Goal: Find specific page/section: Find specific page/section

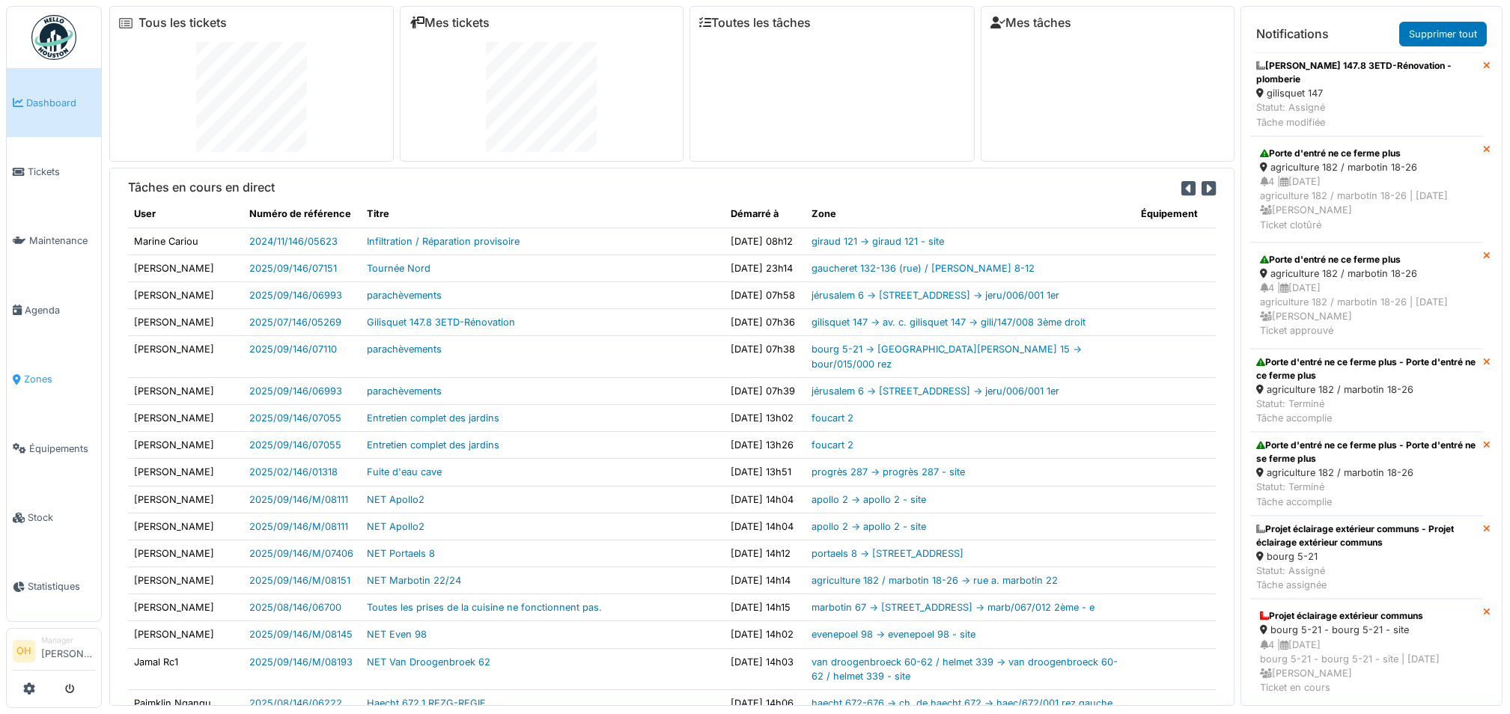
drag, startPoint x: 34, startPoint y: 365, endPoint x: 73, endPoint y: 363, distance: 38.2
click at [34, 372] on span "Zones" at bounding box center [59, 379] width 71 height 14
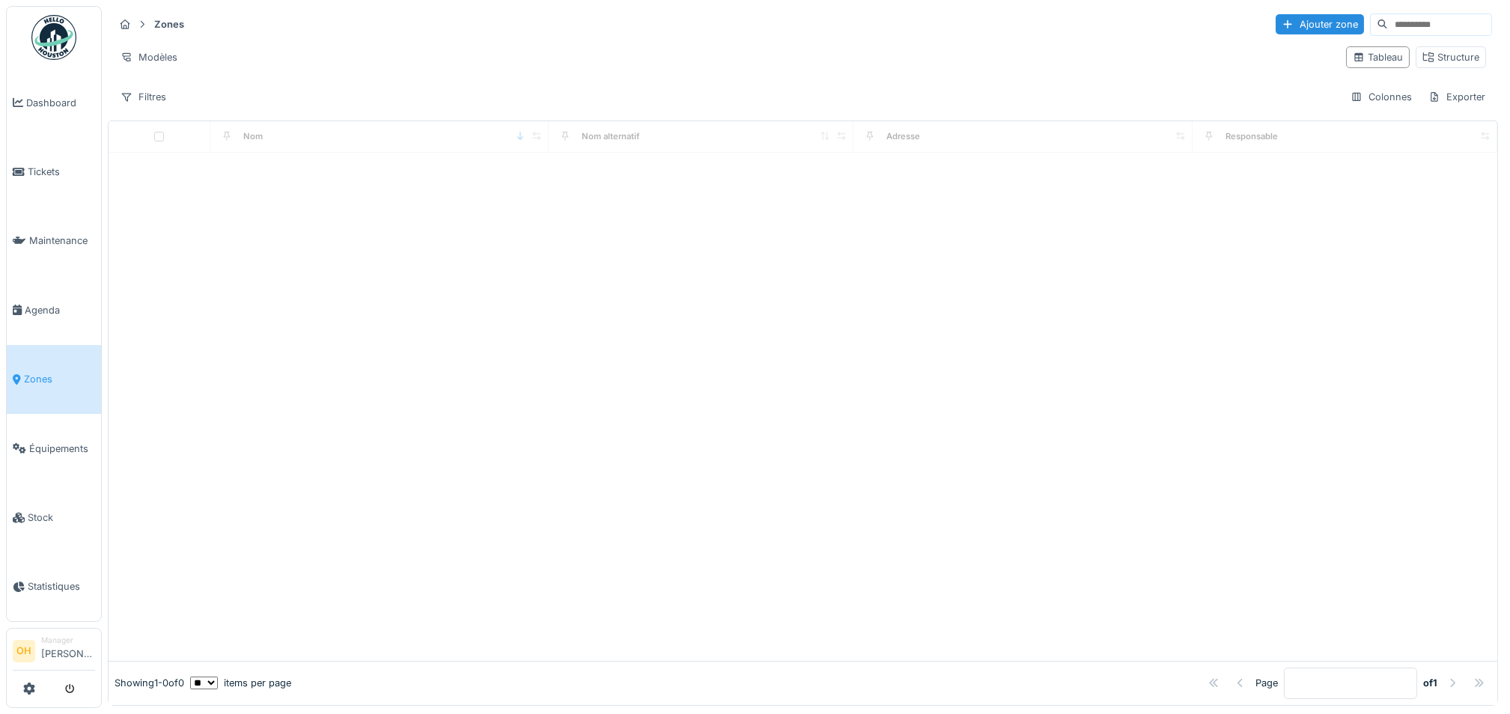
click at [1388, 17] on input at bounding box center [1439, 24] width 103 height 21
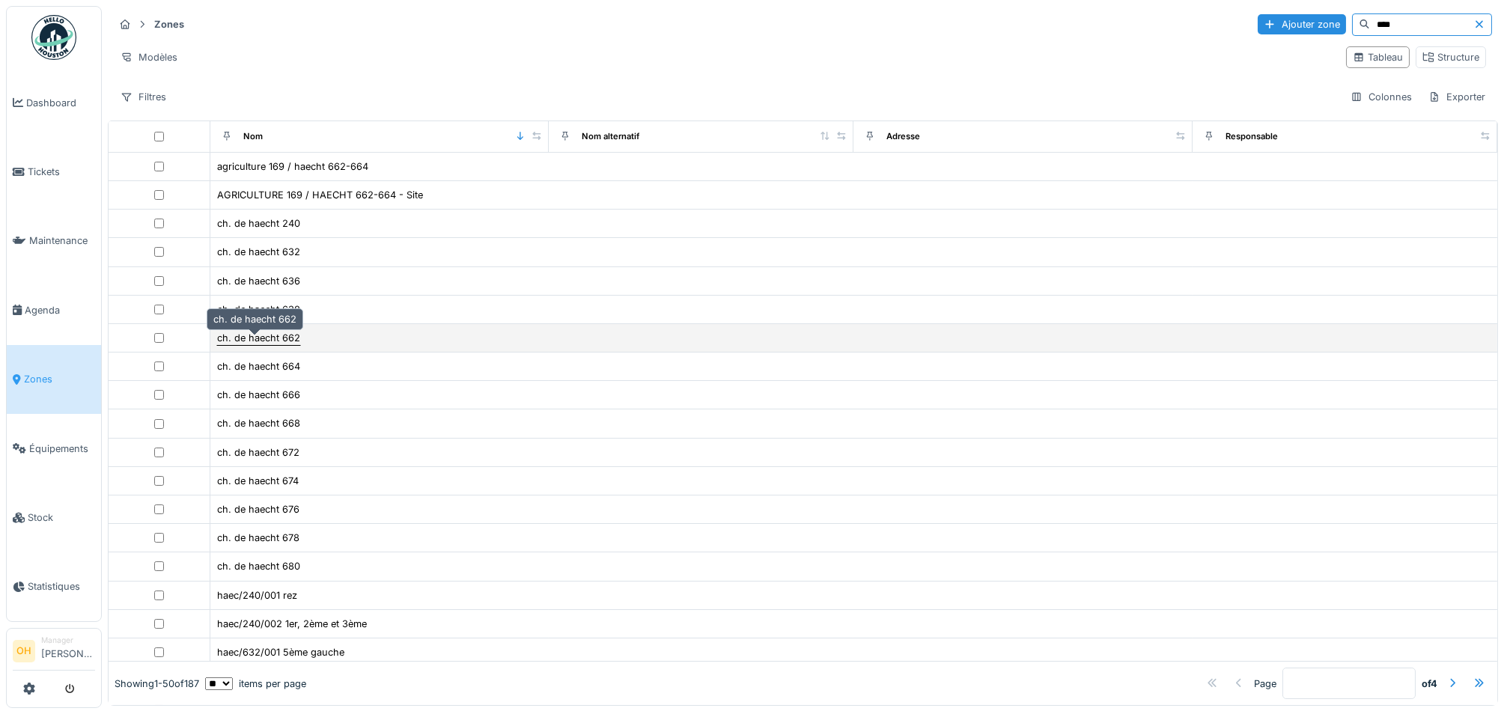
type input "****"
click at [269, 345] on div "ch. de haecht 662" at bounding box center [258, 338] width 83 height 14
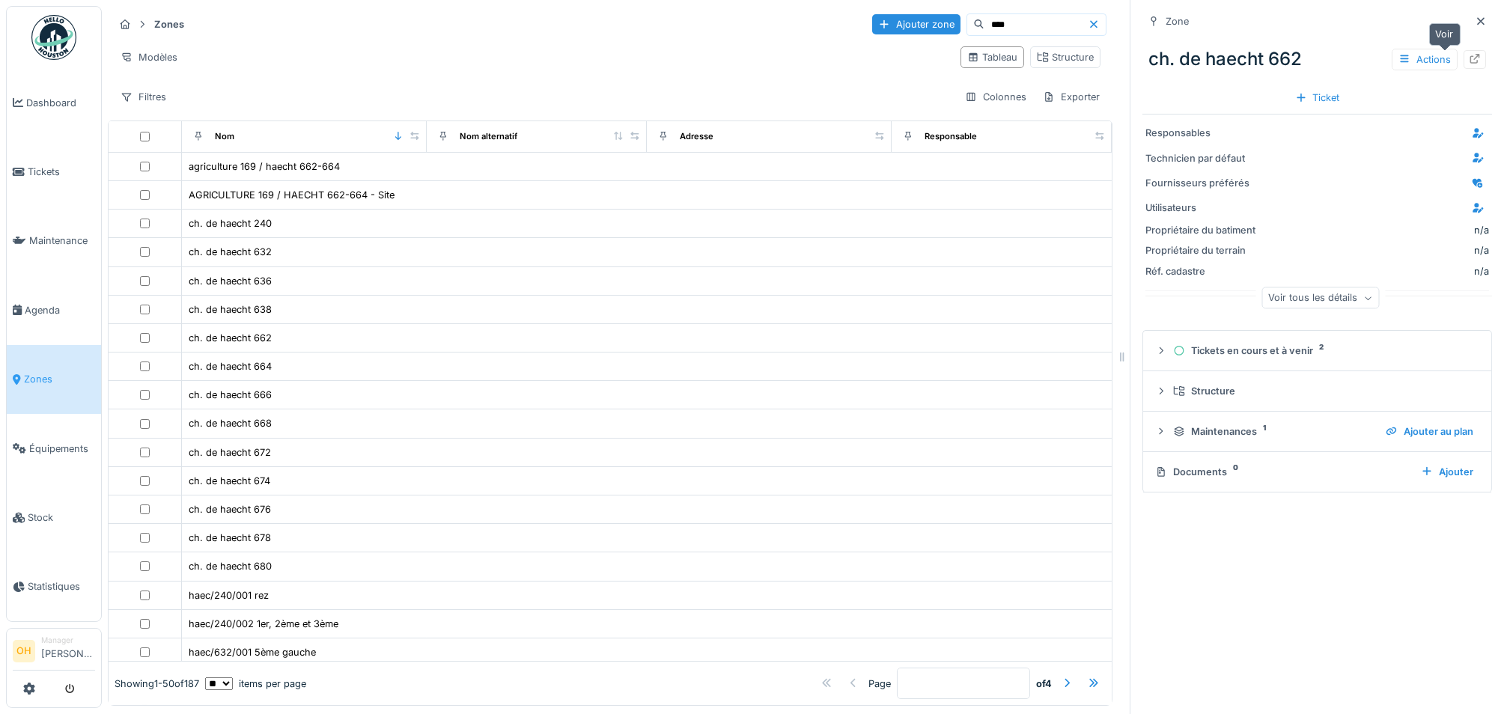
click at [1463, 61] on div at bounding box center [1474, 59] width 22 height 19
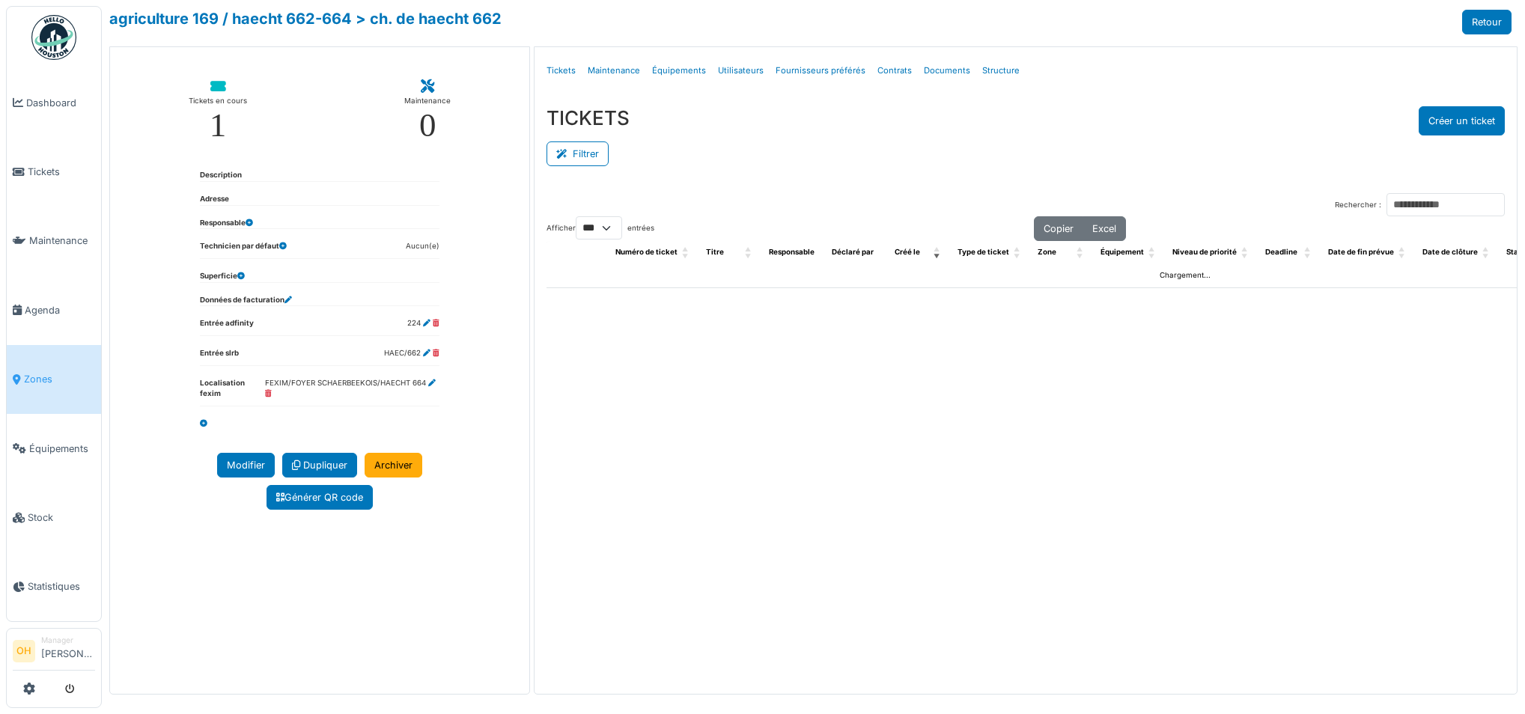
select select "***"
drag, startPoint x: 0, startPoint y: 0, endPoint x: 995, endPoint y: 78, distance: 997.7
click at [995, 78] on link "Structure" at bounding box center [1000, 70] width 49 height 35
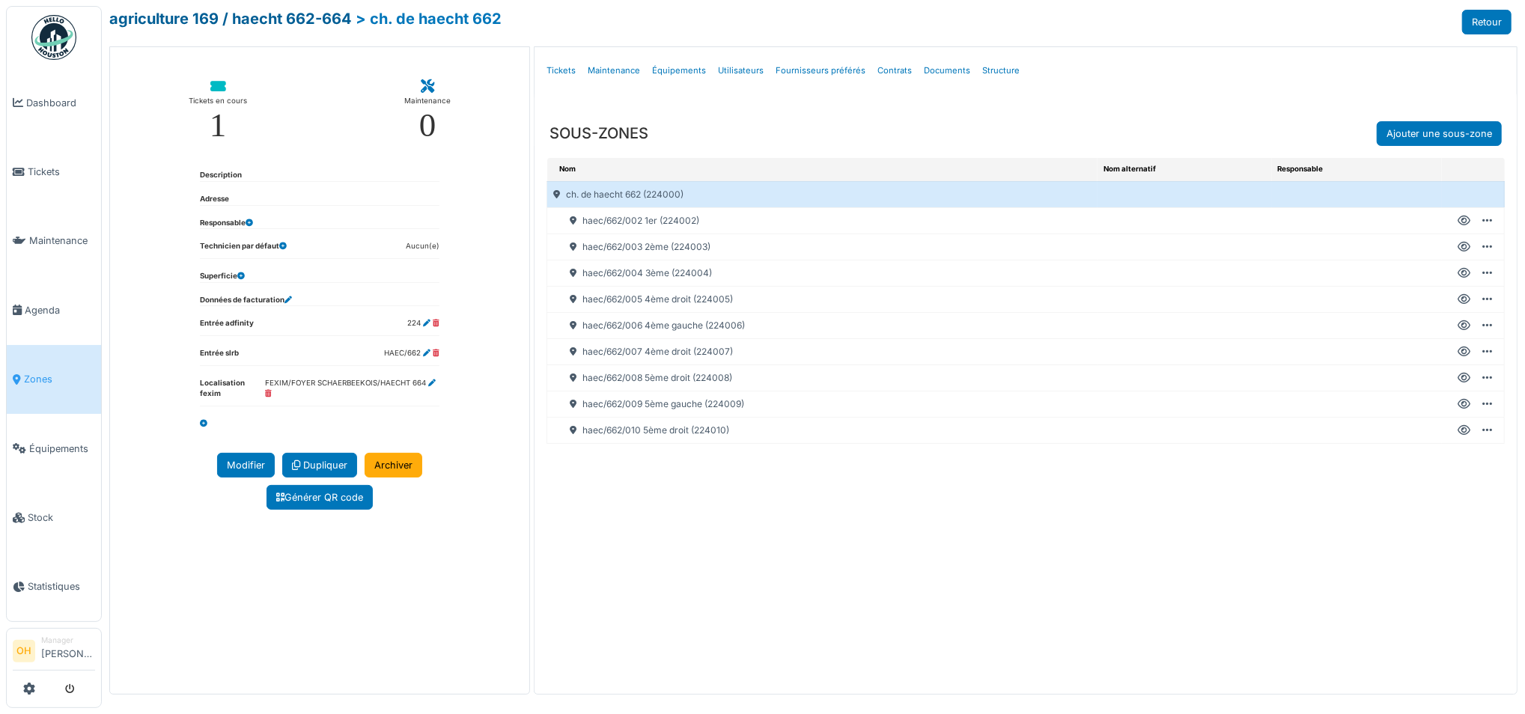
click at [180, 22] on link "agriculture 169 / haecht 662-664" at bounding box center [230, 19] width 243 height 18
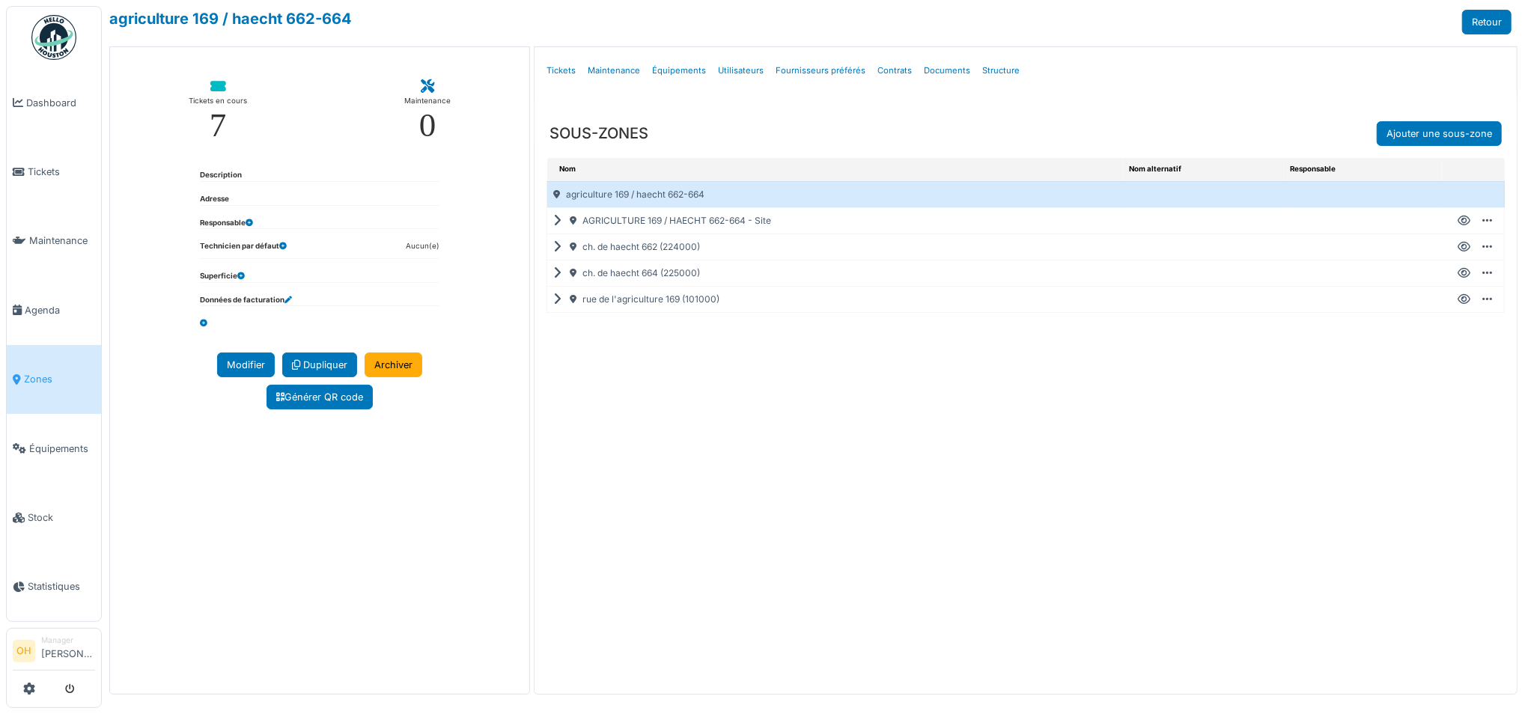
click at [559, 221] on icon at bounding box center [560, 221] width 14 height 1
click at [556, 300] on icon at bounding box center [560, 299] width 14 height 1
click at [1465, 247] on icon at bounding box center [1463, 247] width 13 height 1
